Goal: Find specific page/section: Find specific page/section

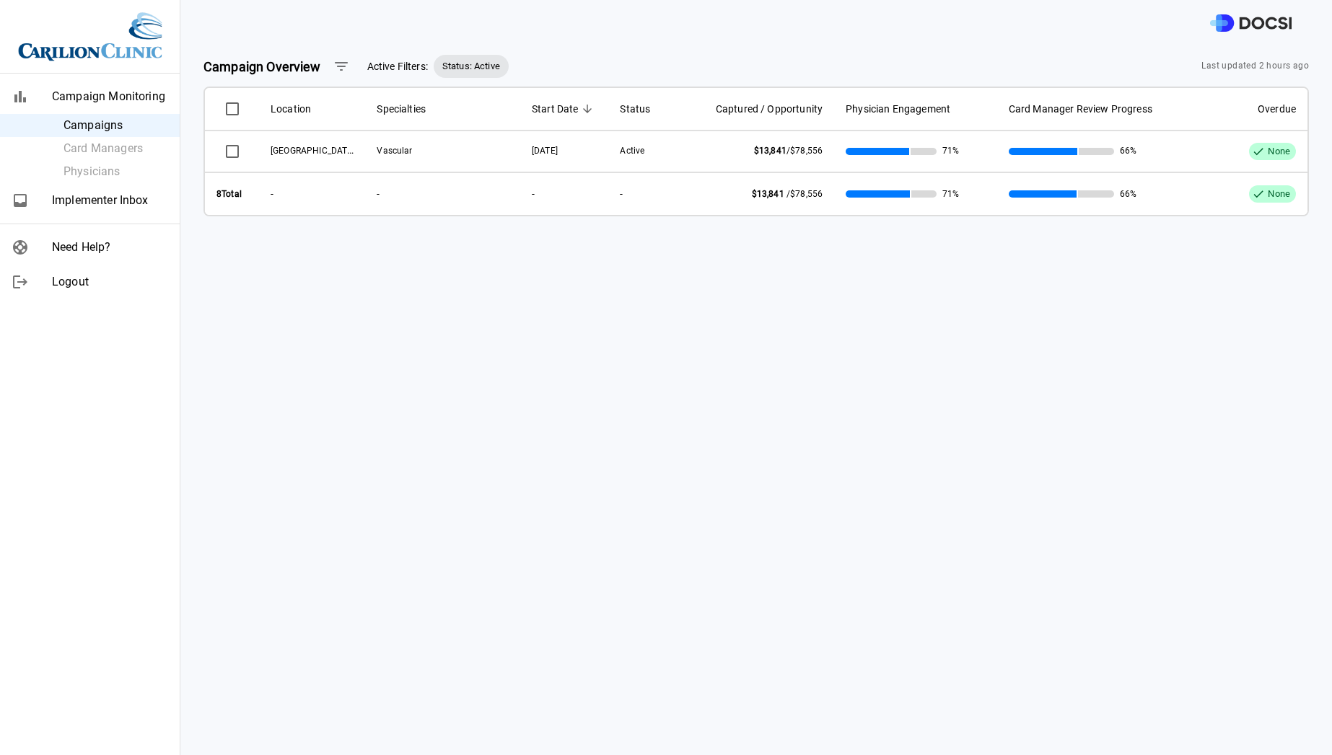
click at [109, 201] on span "Implementer Inbox" at bounding box center [110, 200] width 116 height 17
click at [91, 200] on span "Implementer Inbox" at bounding box center [110, 200] width 116 height 17
